Goal: Task Accomplishment & Management: Complete application form

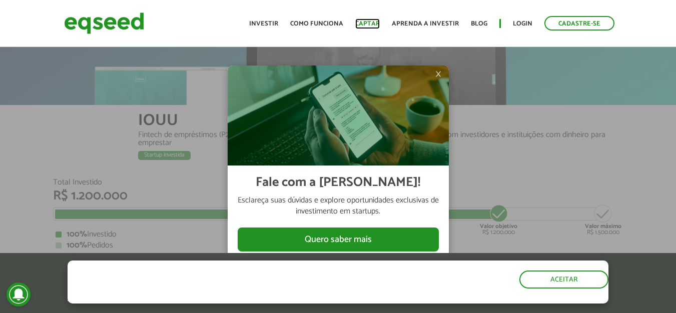
click at [370, 21] on link "Captar" at bounding box center [367, 24] width 25 height 7
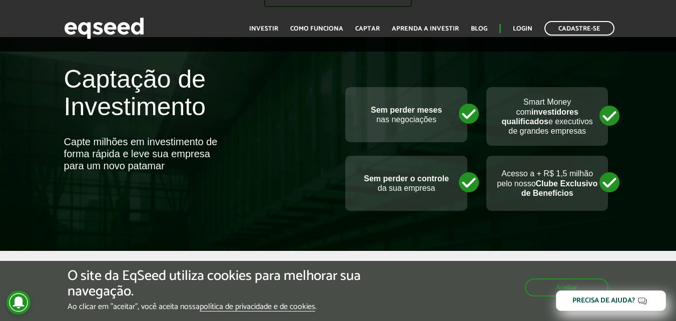
scroll to position [300, 0]
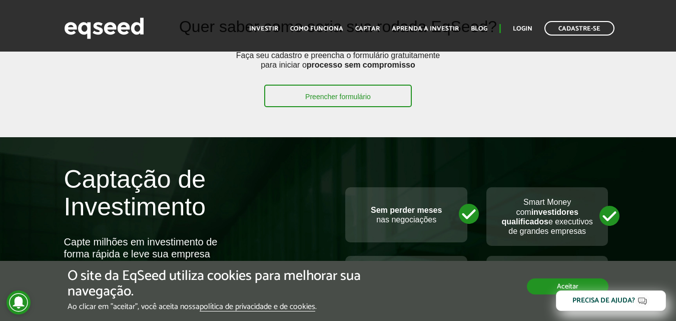
click at [548, 279] on button "Aceitar" at bounding box center [568, 286] width 82 height 16
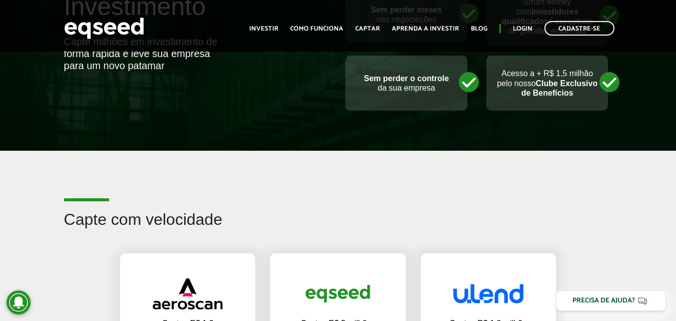
scroll to position [600, 0]
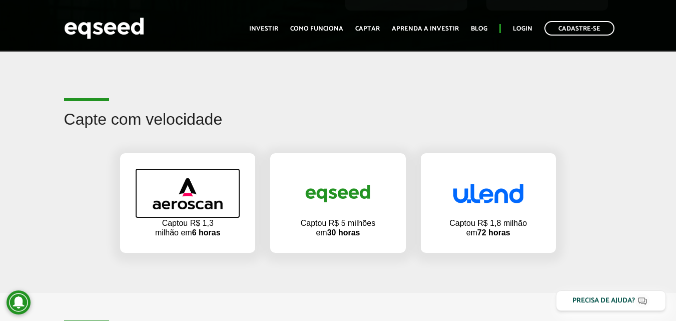
click at [191, 203] on img at bounding box center [188, 194] width 70 height 32
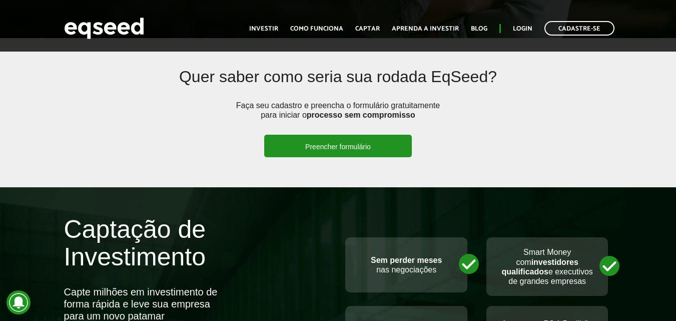
click at [317, 146] on link "Preencher formulário" at bounding box center [338, 146] width 148 height 23
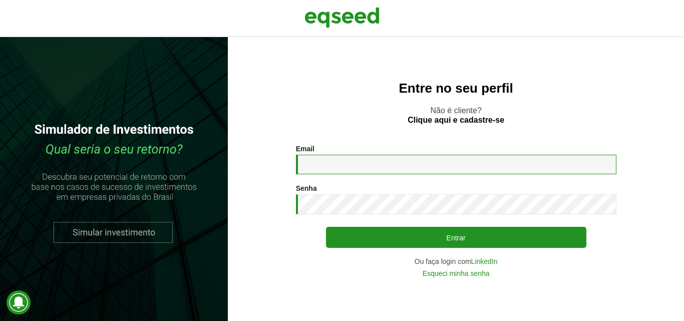
click at [354, 164] on input "Email *" at bounding box center [456, 165] width 320 height 20
click at [318, 97] on div "Entre no seu perfil Não é cliente? Clique aqui e cadastre-se Email * Digite seu…" at bounding box center [456, 179] width 456 height 284
